Goal: Task Accomplishment & Management: Manage account settings

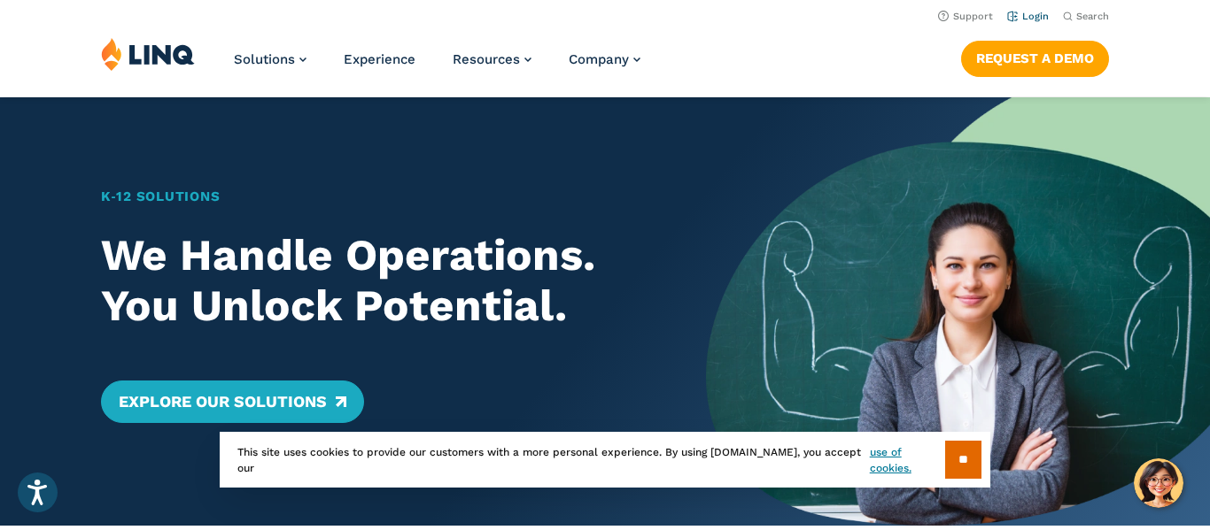
click at [1018, 15] on link "Login" at bounding box center [1028, 17] width 42 height 12
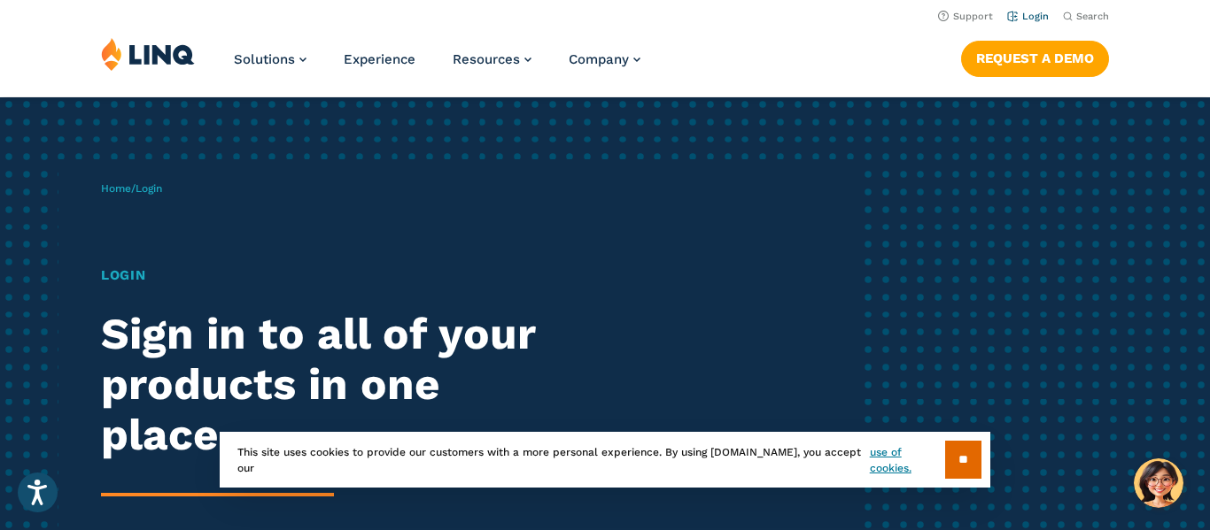
click at [1022, 18] on link "Login" at bounding box center [1028, 17] width 42 height 12
click at [956, 461] on input "**" at bounding box center [963, 460] width 36 height 38
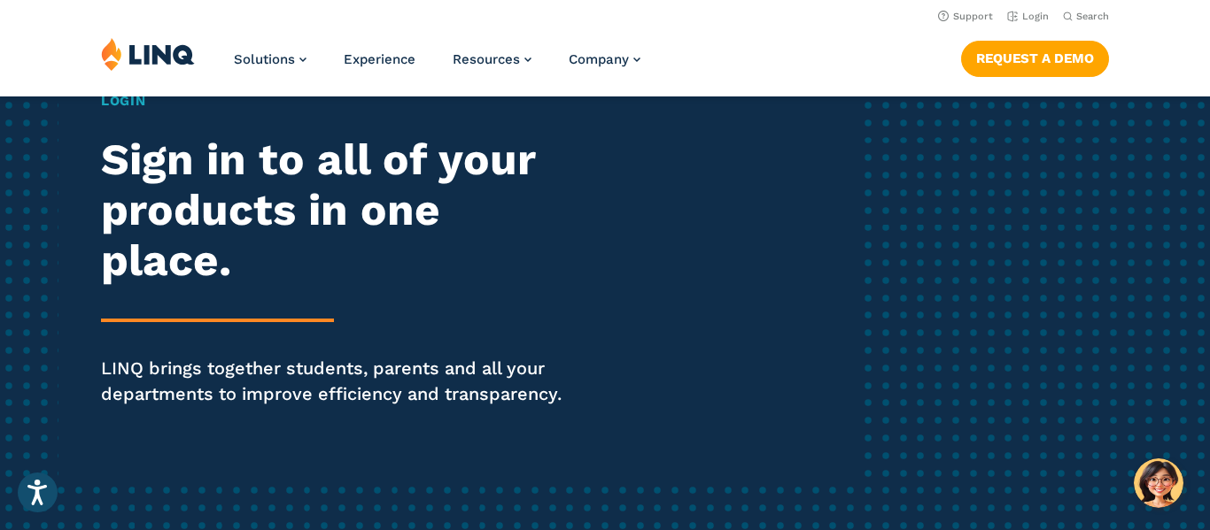
scroll to position [90, 0]
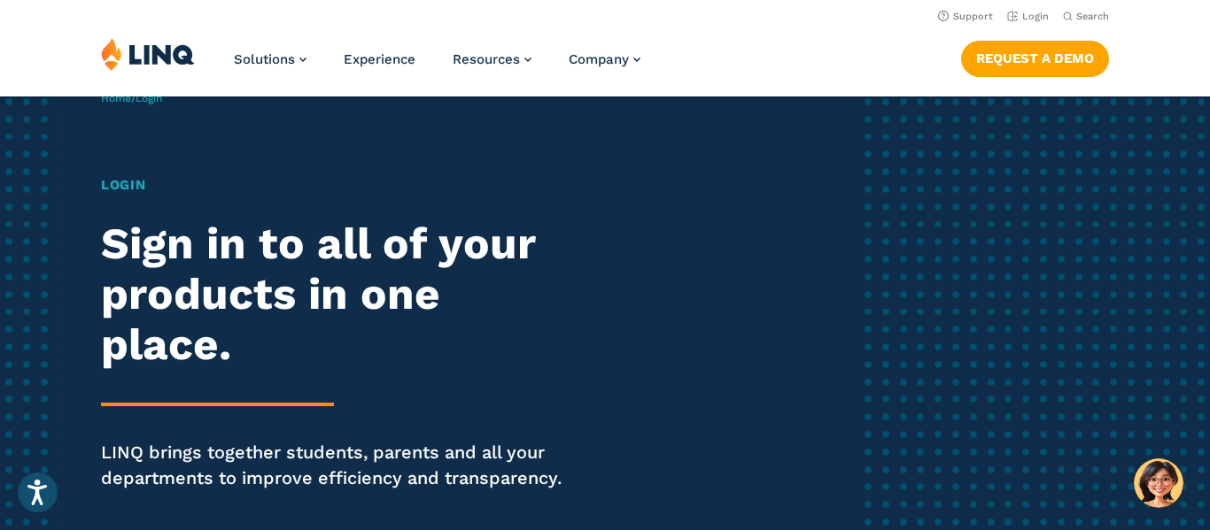
click at [130, 390] on div "Login Sign in to all of your products in one place. LINQ brings together studen…" at bounding box center [334, 357] width 466 height 365
click at [135, 189] on h1 "Login" at bounding box center [334, 185] width 466 height 20
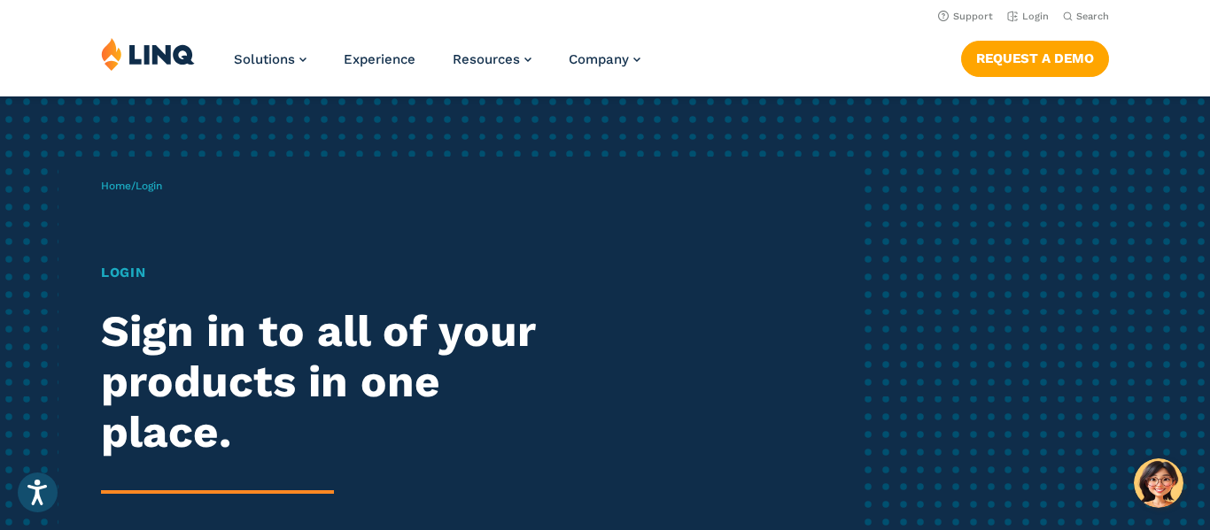
click at [153, 186] on span "Login" at bounding box center [148, 186] width 27 height 12
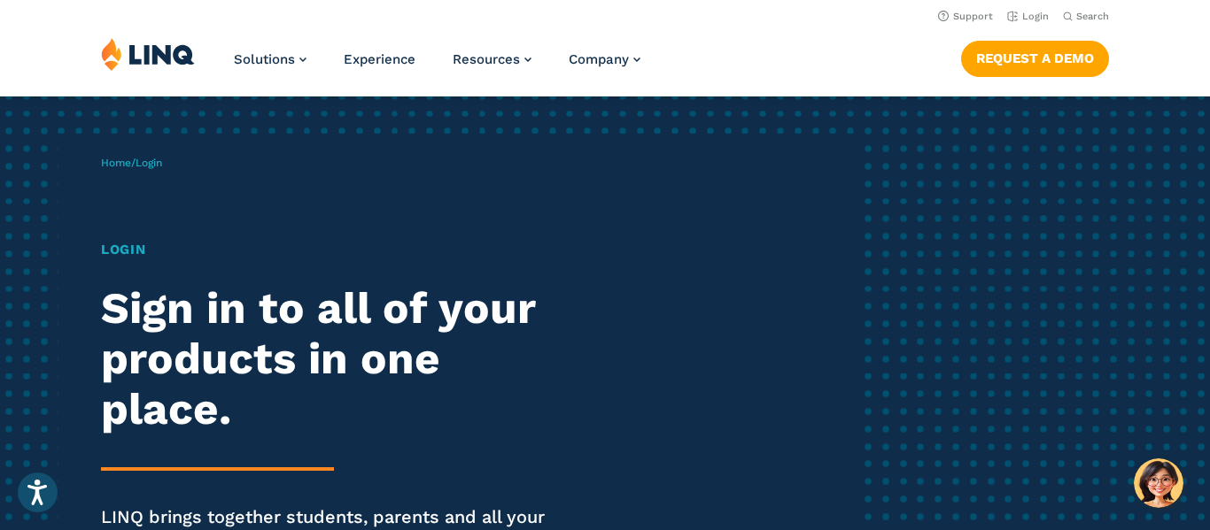
scroll to position [27, 0]
click at [1033, 15] on link "Login" at bounding box center [1028, 17] width 42 height 12
